Goal: Task Accomplishment & Management: Complete application form

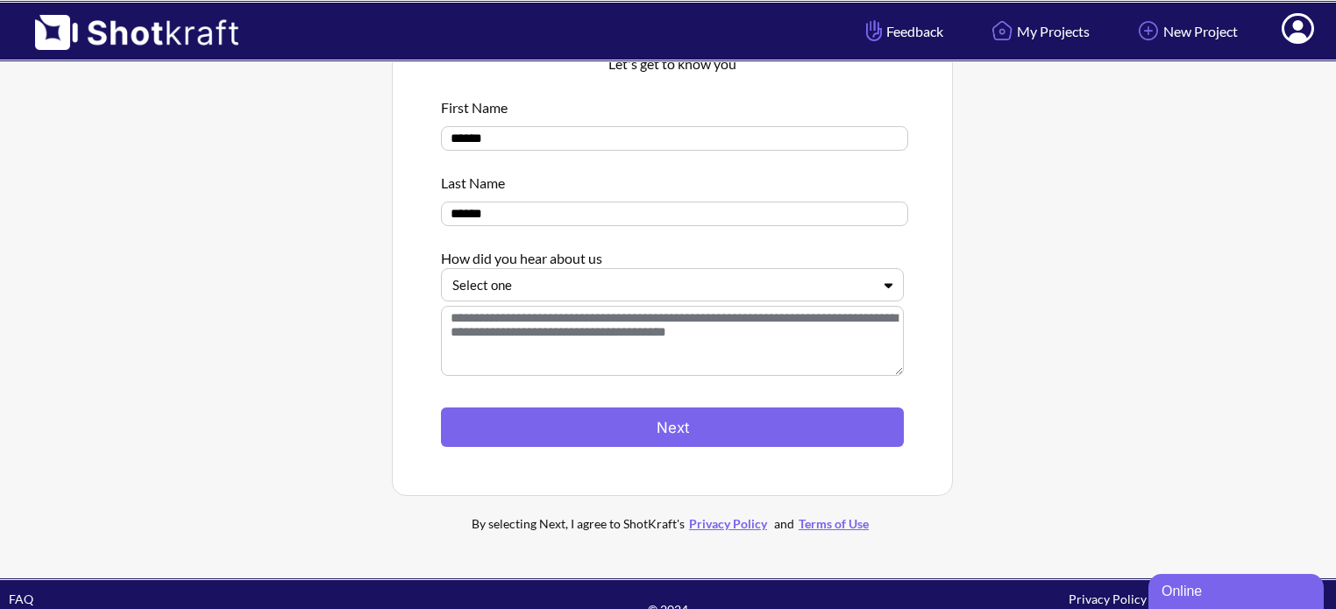
scroll to position [144, 0]
